Goal: Obtain resource: Obtain resource

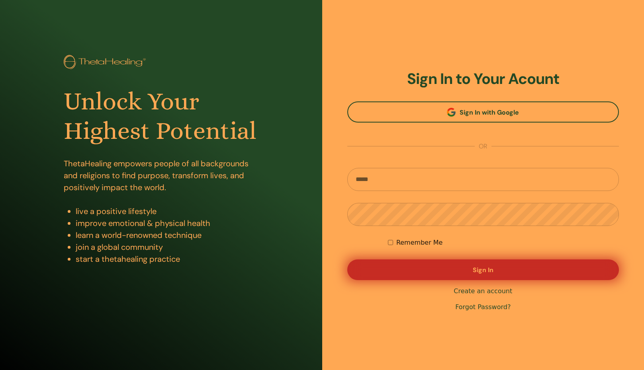
type input "**********"
click at [443, 262] on button "Sign In" at bounding box center [483, 270] width 272 height 21
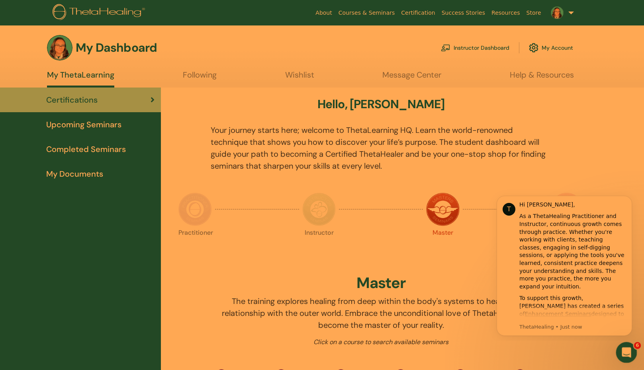
click at [623, 353] on icon "Open Intercom Messenger" at bounding box center [625, 351] width 13 height 13
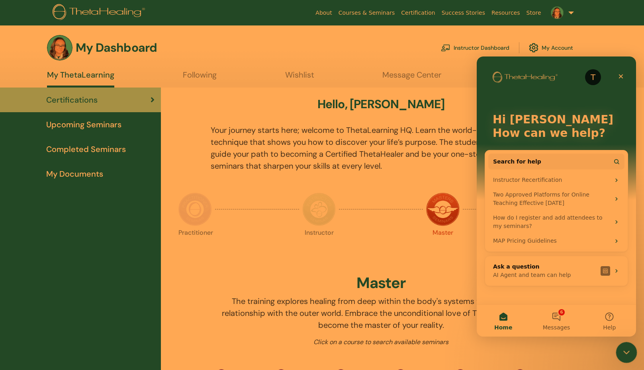
click at [631, 345] on div "Close Intercom Messenger" at bounding box center [624, 351] width 19 height 19
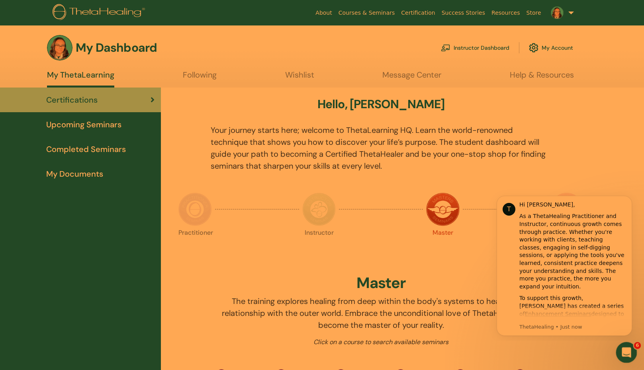
click at [631, 345] on div "Open Intercom Messenger" at bounding box center [625, 351] width 26 height 26
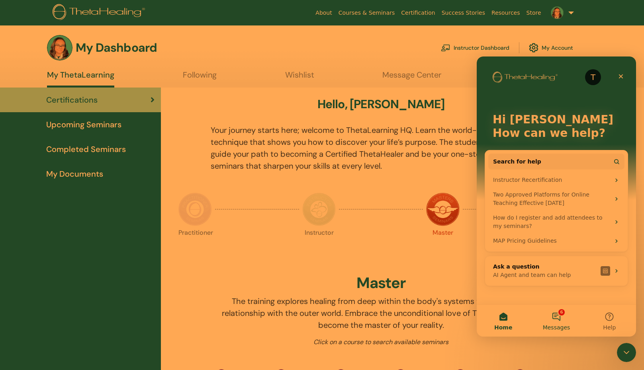
click at [550, 313] on button "6 Messages" at bounding box center [555, 321] width 53 height 32
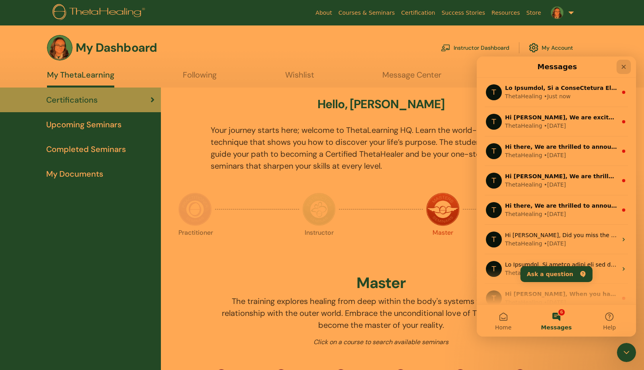
click at [623, 69] on icon "Close" at bounding box center [623, 67] width 6 height 6
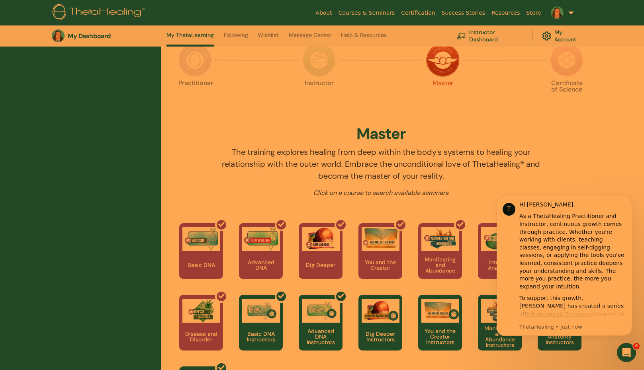
scroll to position [180, 0]
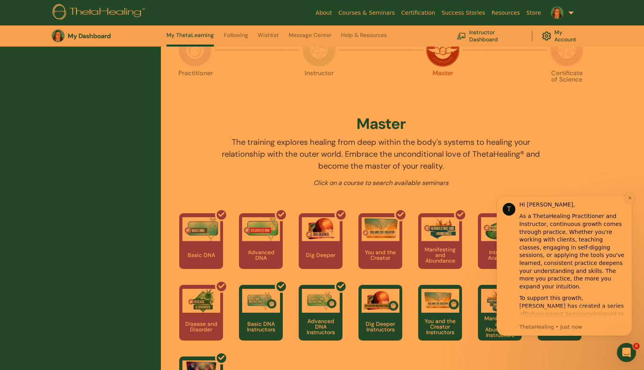
click at [628, 198] on icon "Dismiss notification" at bounding box center [629, 198] width 4 height 4
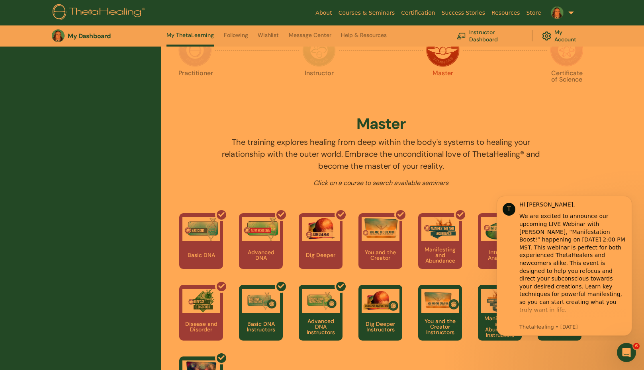
click at [591, 172] on div at bounding box center [574, 157] width 35 height 42
click at [572, 149] on div at bounding box center [574, 157] width 35 height 42
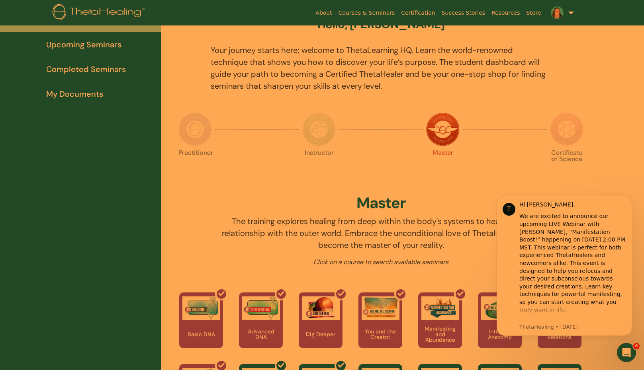
scroll to position [0, 0]
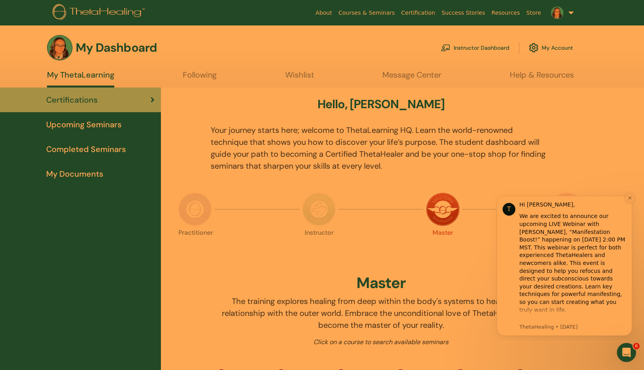
click at [629, 198] on icon "Dismiss notification" at bounding box center [629, 198] width 3 height 3
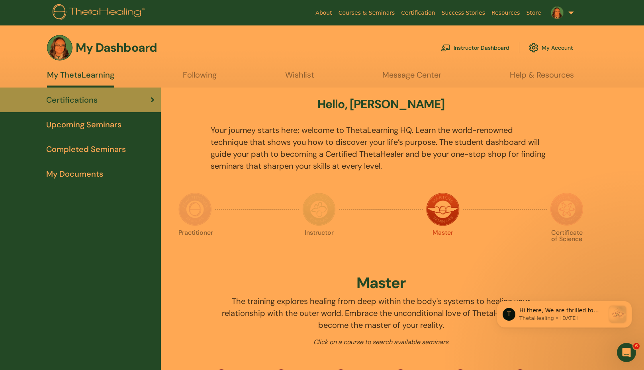
click at [80, 180] on span "My Documents" at bounding box center [74, 174] width 57 height 12
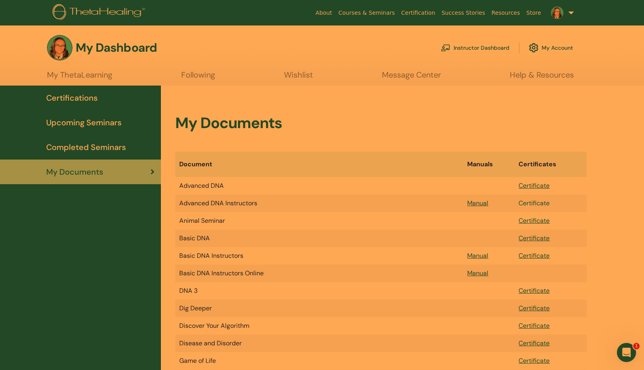
click at [536, 205] on link "Certificate" at bounding box center [533, 203] width 31 height 8
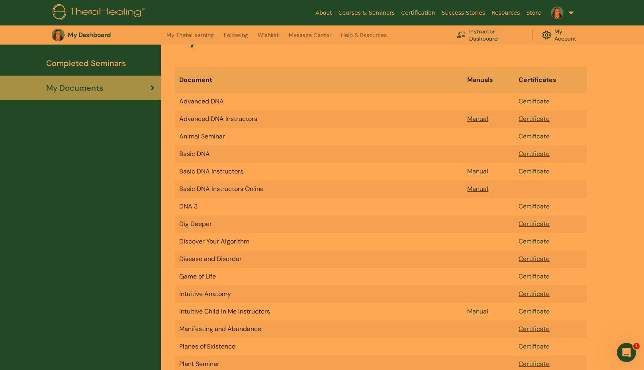
scroll to position [99, 0]
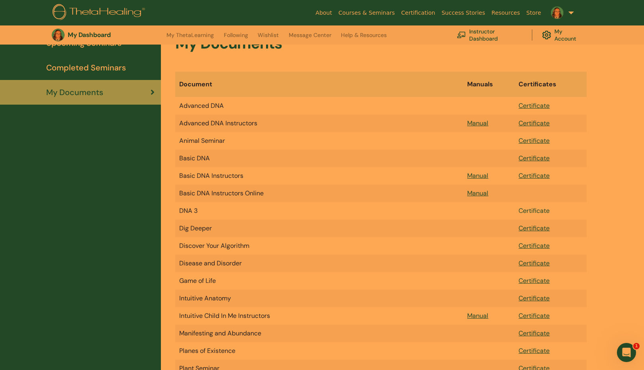
click at [531, 211] on link "Certificate" at bounding box center [533, 211] width 31 height 8
click at [524, 264] on link "Certificate" at bounding box center [533, 263] width 31 height 8
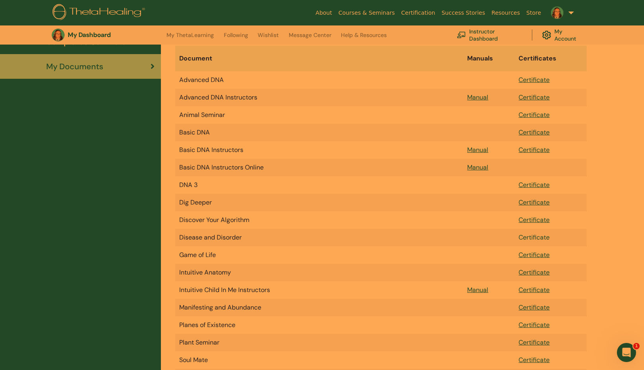
scroll to position [139, 0]
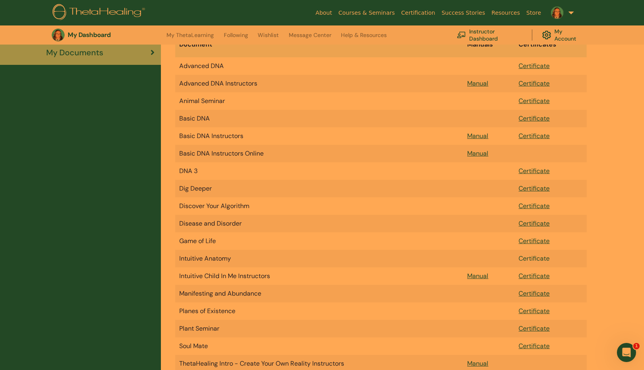
click at [525, 258] on link "Certificate" at bounding box center [533, 258] width 31 height 8
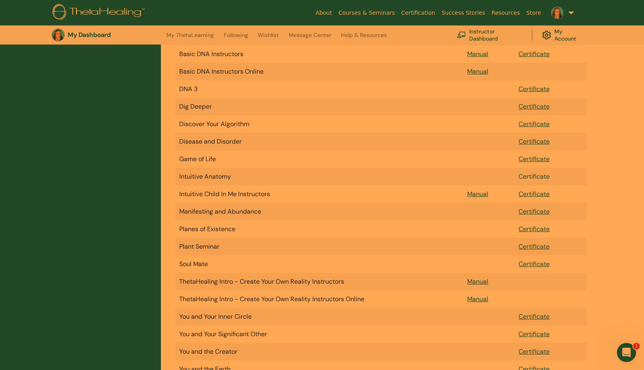
scroll to position [218, 0]
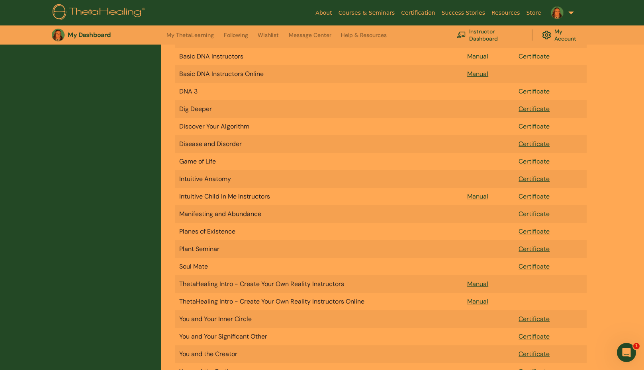
click at [532, 215] on link "Certificate" at bounding box center [533, 214] width 31 height 8
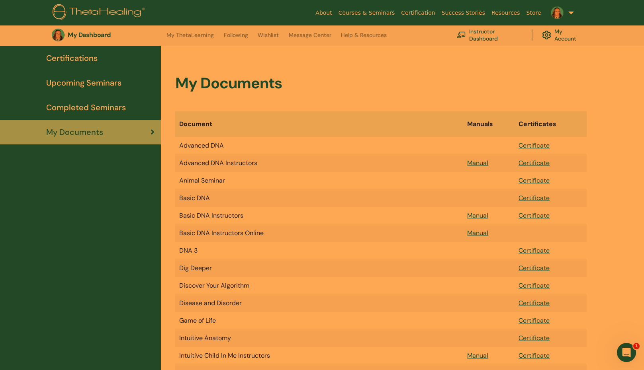
scroll to position [99, 0]
